Goal: Navigation & Orientation: Understand site structure

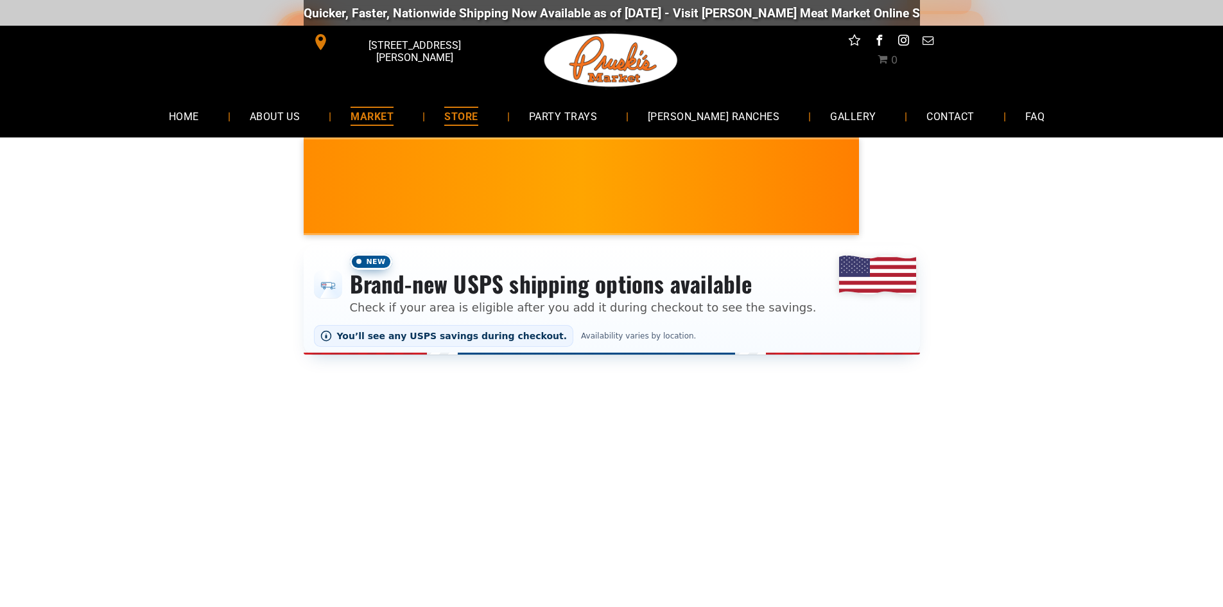
click at [394, 116] on span "MARKET" at bounding box center [372, 116] width 43 height 19
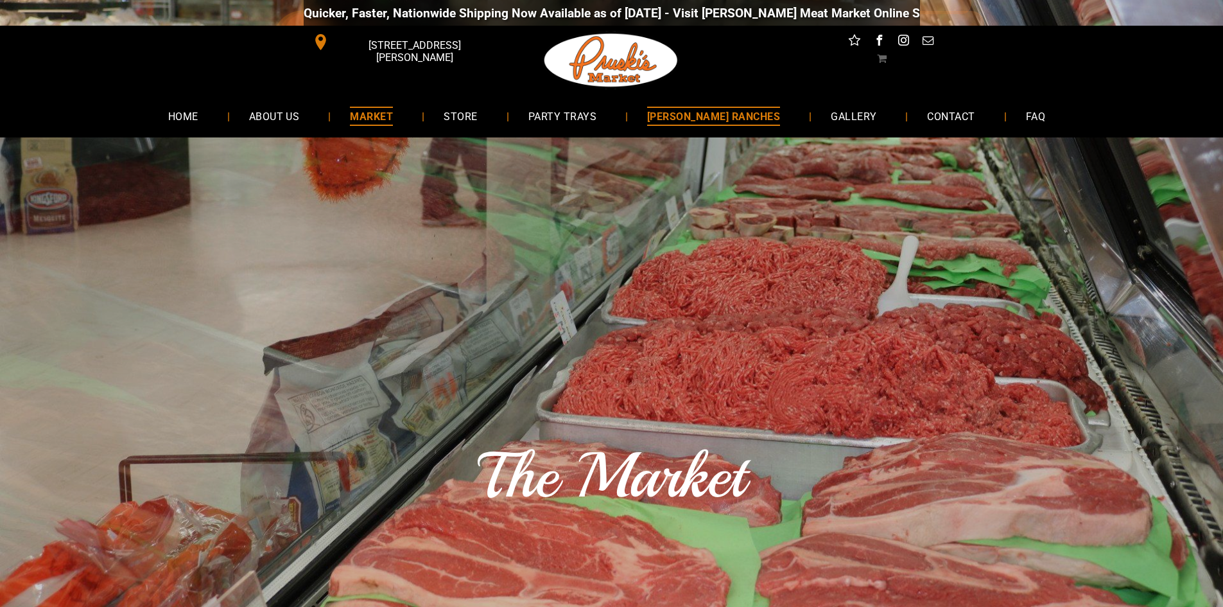
click at [718, 114] on span "[PERSON_NAME] RANCHES" at bounding box center [713, 116] width 133 height 19
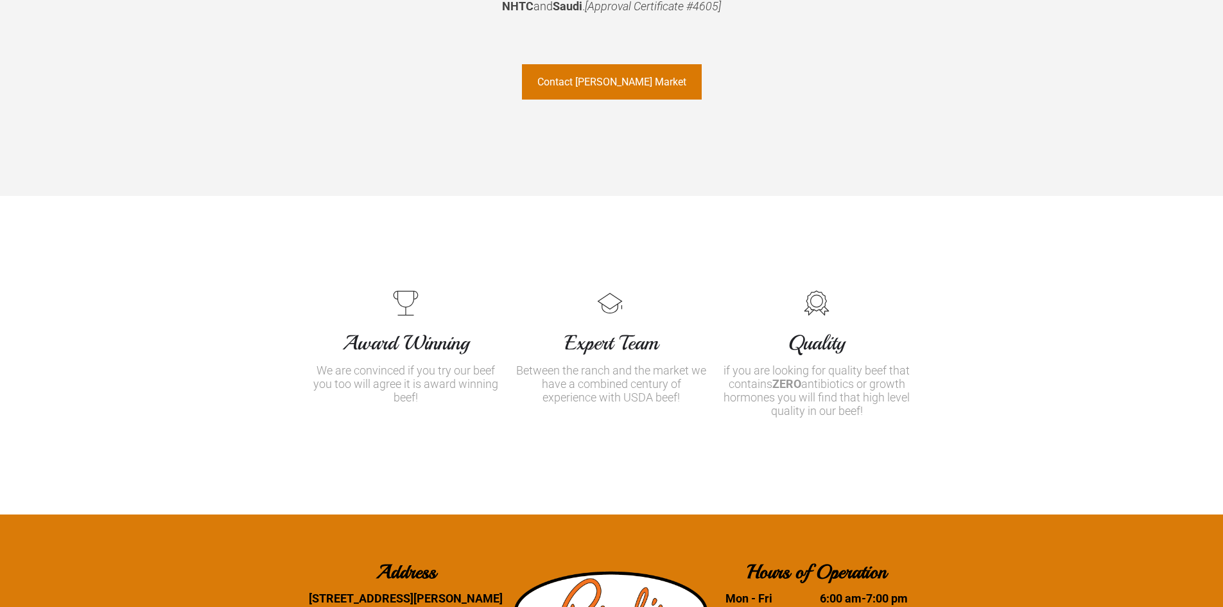
scroll to position [1348, 0]
